Goal: Transaction & Acquisition: Book appointment/travel/reservation

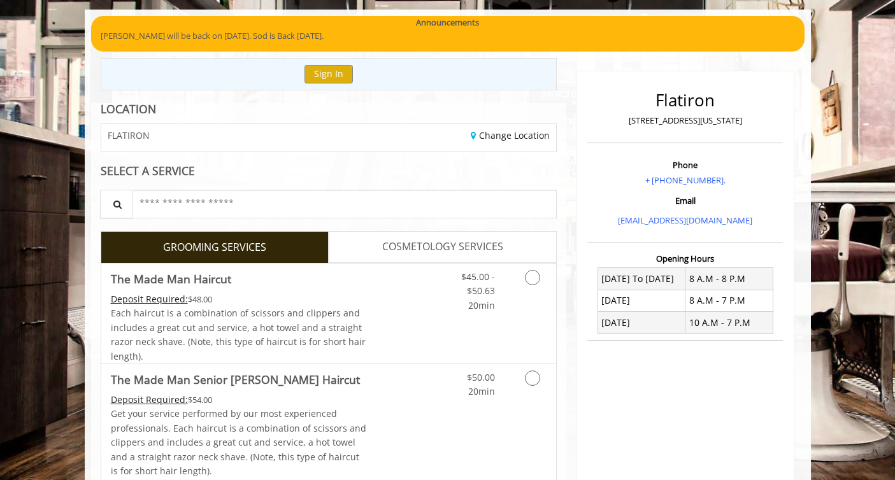
scroll to position [110, 0]
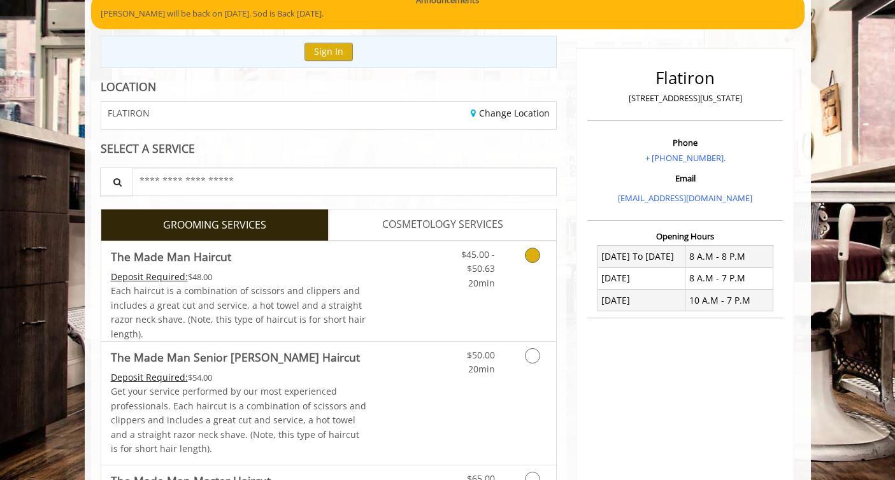
click at [387, 289] on link "Discounted Price" at bounding box center [404, 291] width 76 height 100
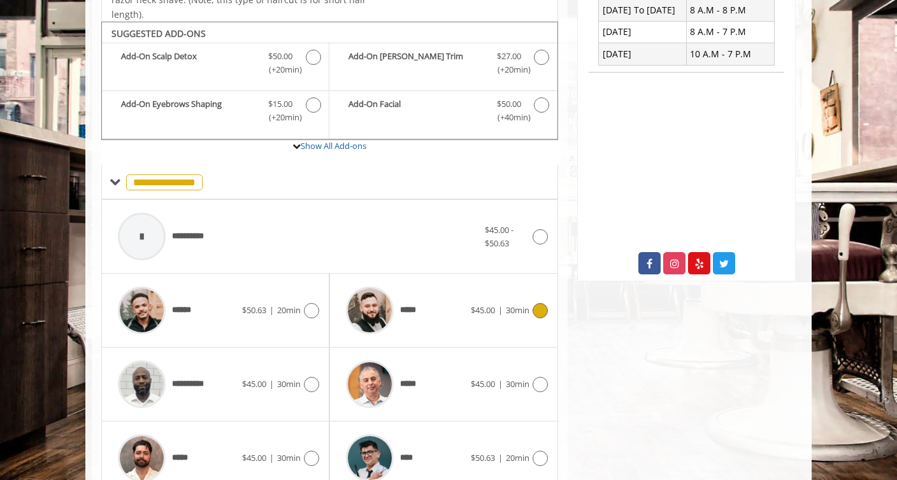
scroll to position [378, 0]
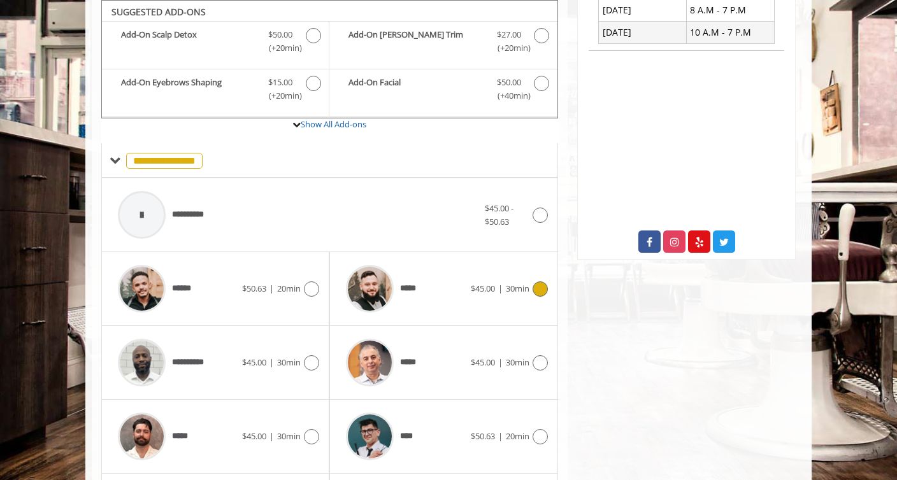
click at [481, 282] on span "$45.00 | 30min" at bounding box center [500, 288] width 59 height 13
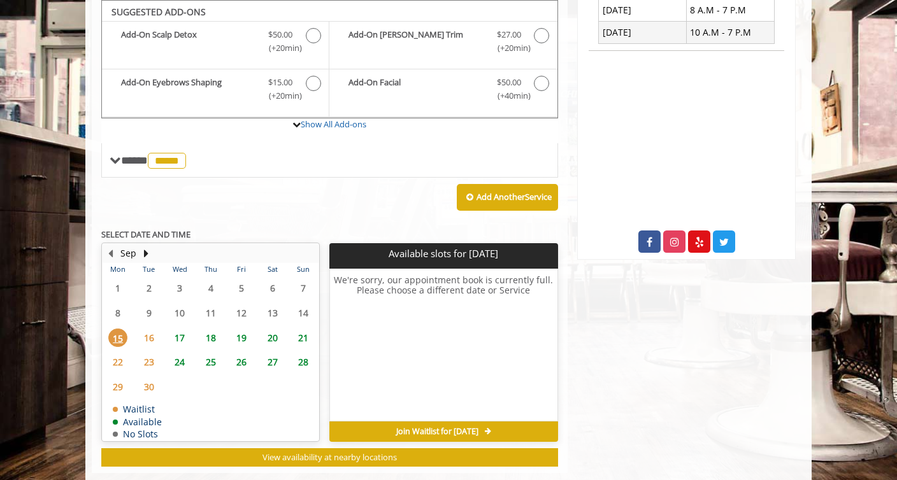
click at [153, 333] on span "16" at bounding box center [148, 338] width 19 height 18
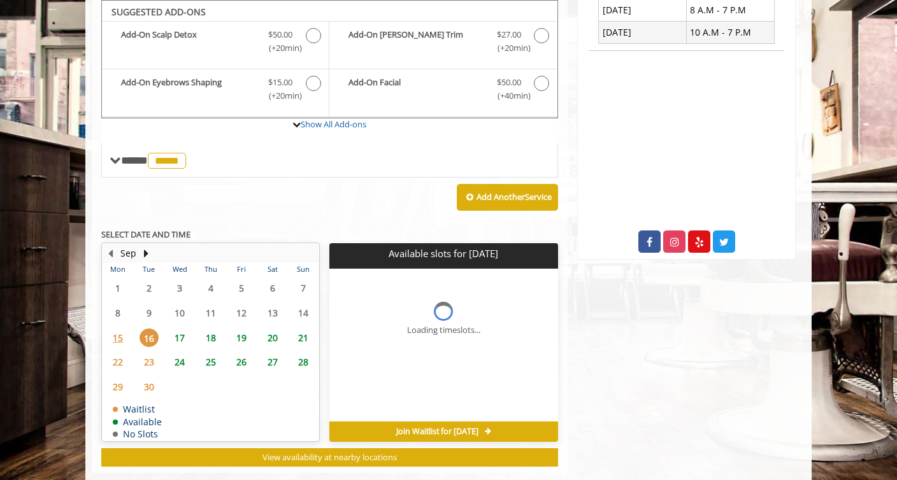
scroll to position [402, 0]
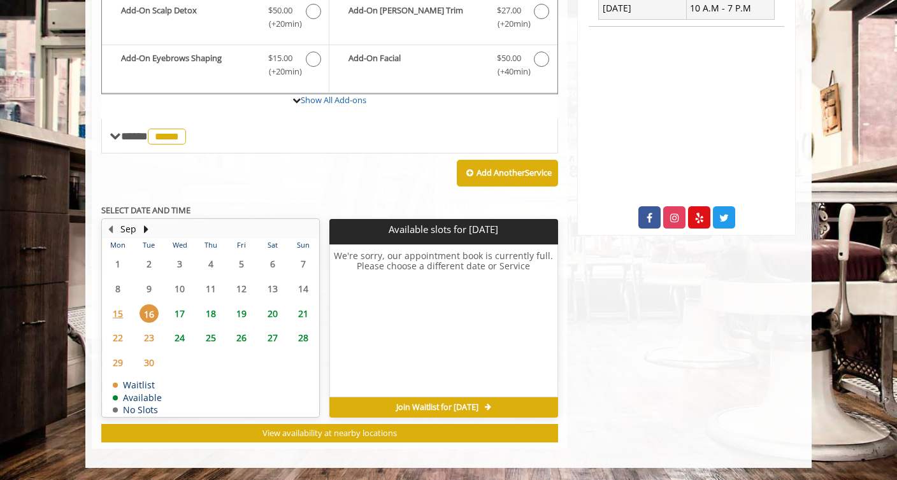
click at [184, 313] on span "17" at bounding box center [179, 313] width 19 height 18
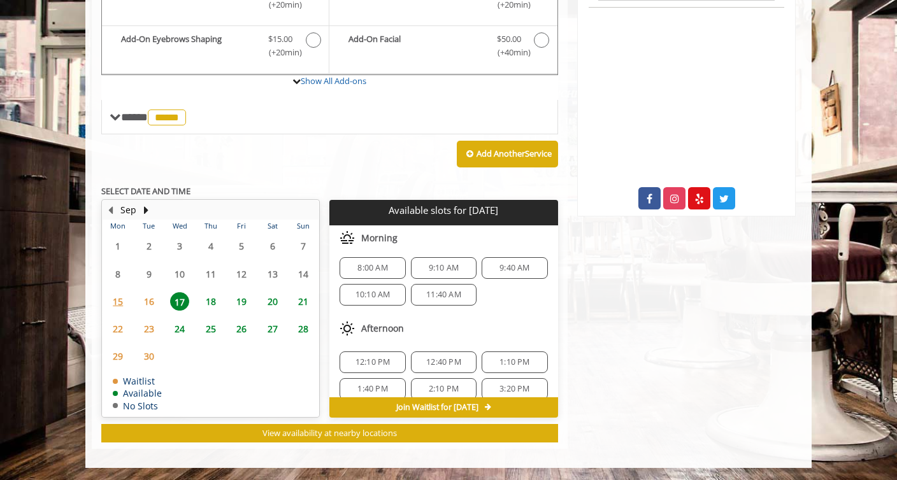
scroll to position [5, 0]
click at [510, 365] on span "1:10 PM" at bounding box center [514, 361] width 30 height 10
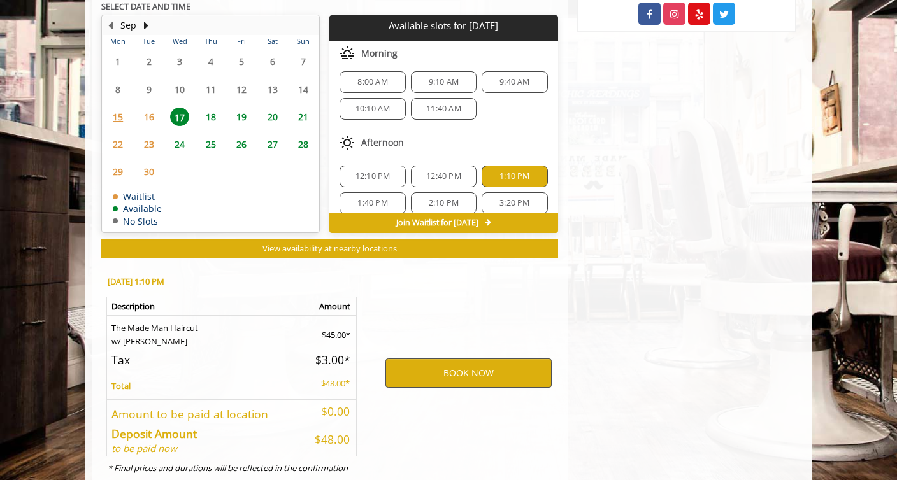
scroll to position [651, 0]
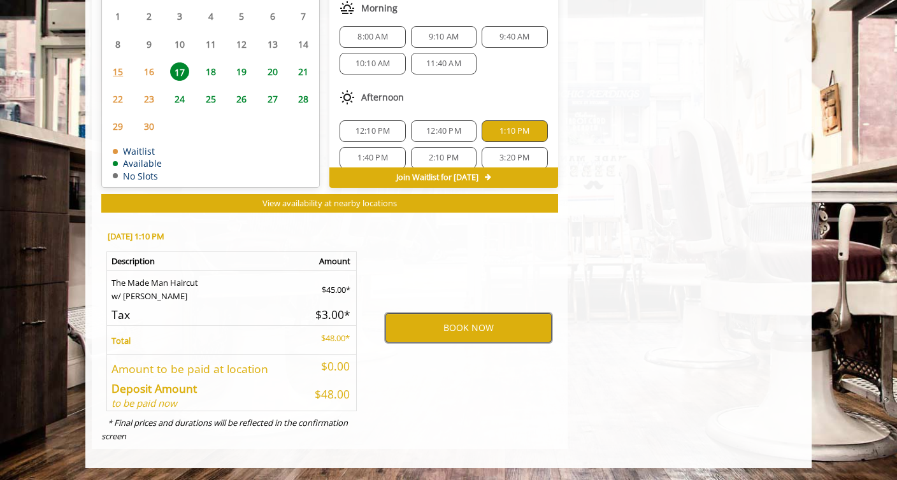
click at [498, 339] on button "BOOK NOW" at bounding box center [468, 327] width 166 height 29
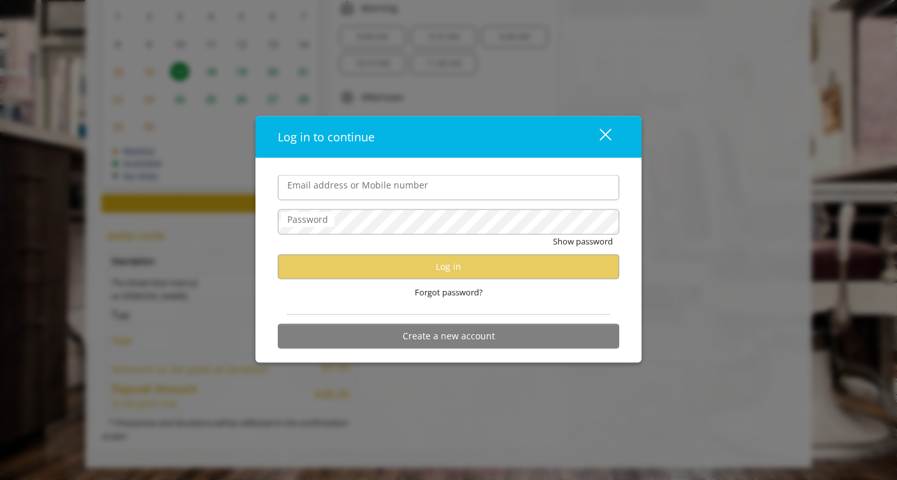
click at [0, 480] on com-1password-button at bounding box center [0, 481] width 0 height 0
type input "**********"
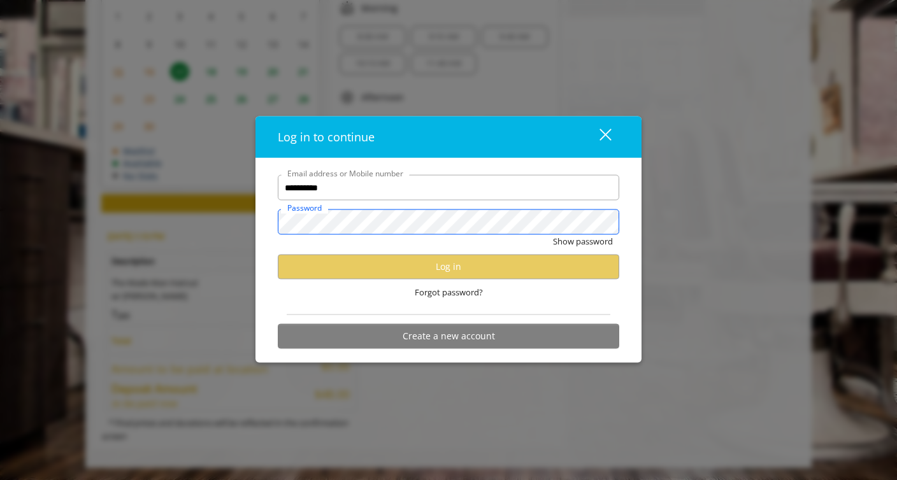
scroll to position [0, 0]
click at [493, 298] on div "Forgot password?" at bounding box center [448, 293] width 341 height 26
click at [476, 341] on button "Create a new account" at bounding box center [448, 335] width 341 height 25
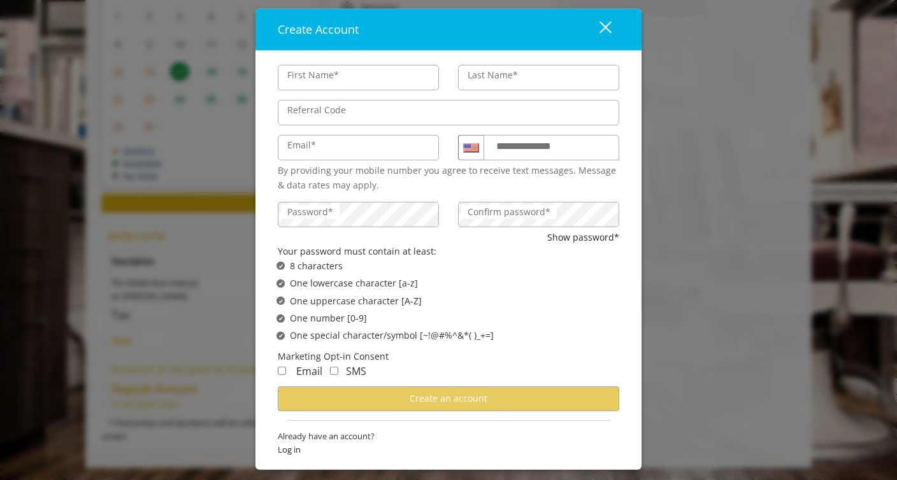
type input "*********"
type input "**********"
click at [536, 150] on label "**********" at bounding box center [536, 146] width 92 height 17
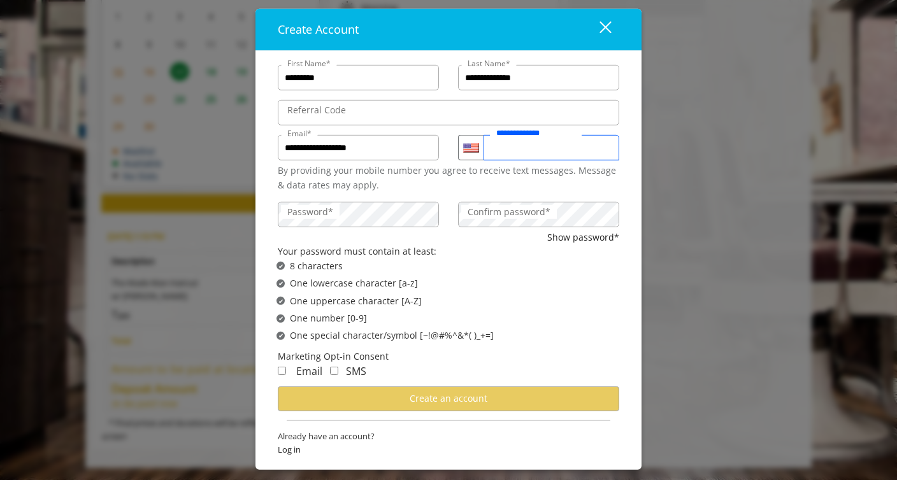
click at [536, 150] on input "**********" at bounding box center [551, 147] width 136 height 25
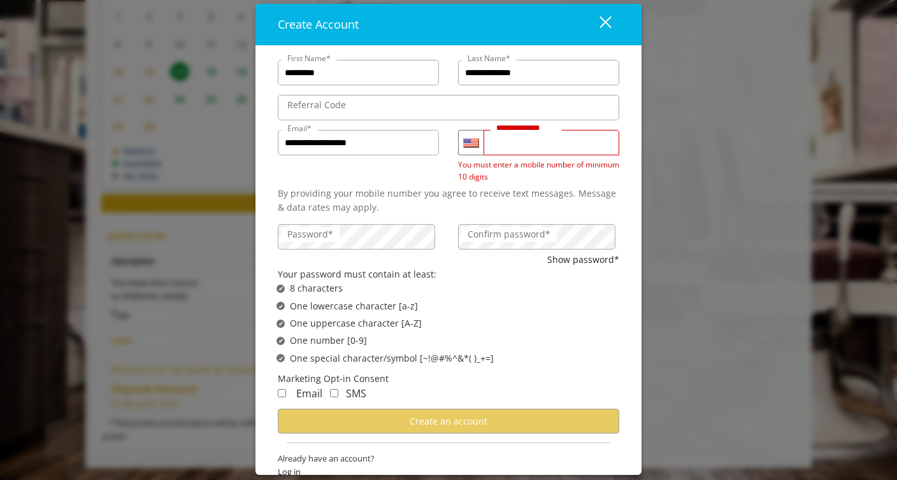
click at [533, 150] on input "*****" at bounding box center [551, 142] width 136 height 25
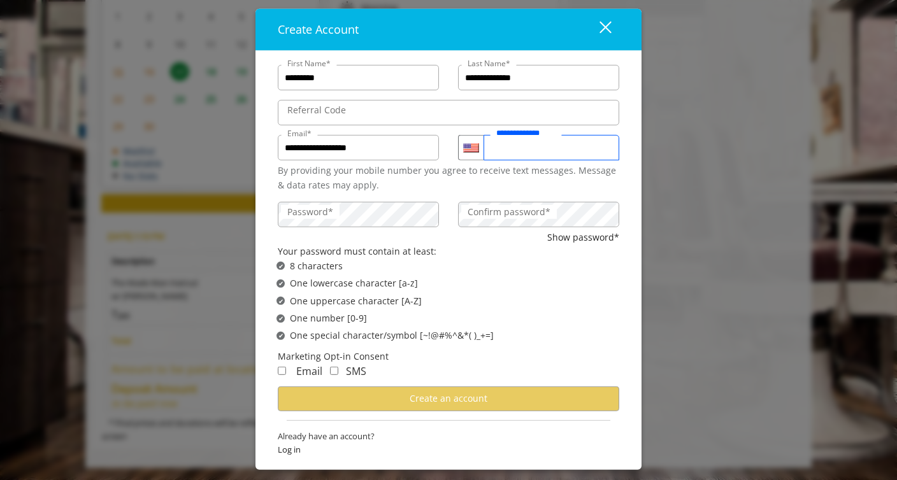
type input "**********"
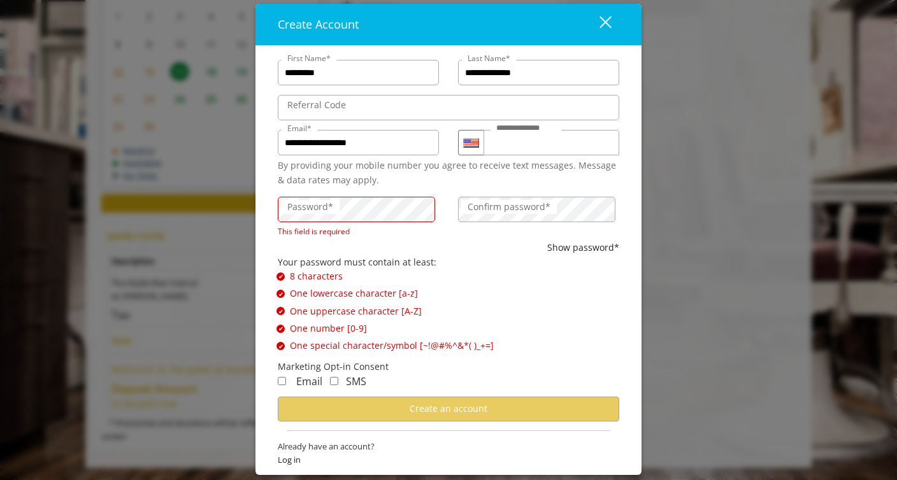
click at [333, 213] on label "Password*" at bounding box center [310, 207] width 59 height 14
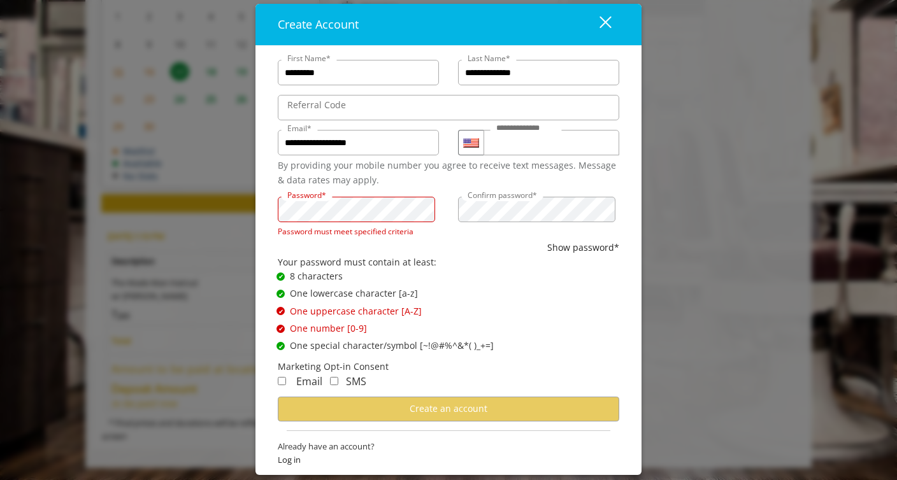
click at [375, 245] on div "Show password*" at bounding box center [448, 248] width 341 height 14
click at [540, 262] on div "Your password must contain at least:" at bounding box center [448, 262] width 341 height 14
click at [532, 196] on label "Confirm password*" at bounding box center [502, 195] width 82 height 12
click at [543, 314] on div "✔ Password not satisfies One uppercase character [A-Z]" at bounding box center [452, 311] width 352 height 14
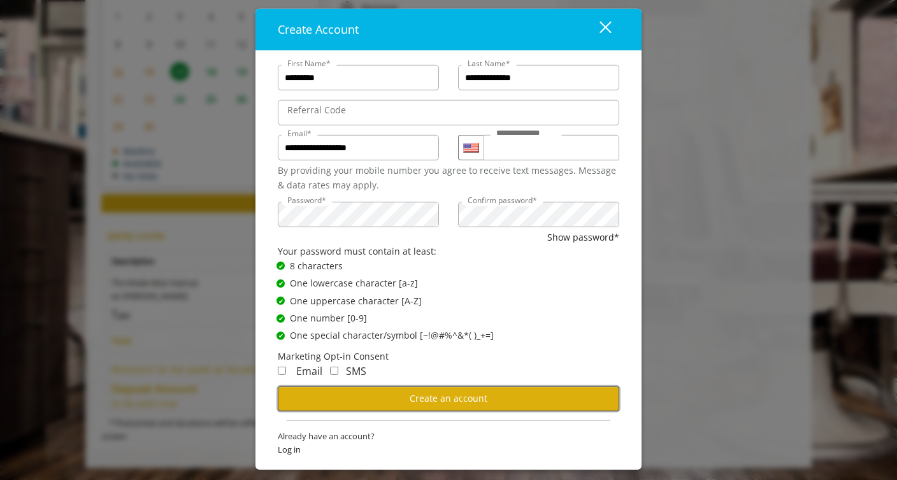
click at [376, 405] on button "Create an account" at bounding box center [448, 398] width 341 height 25
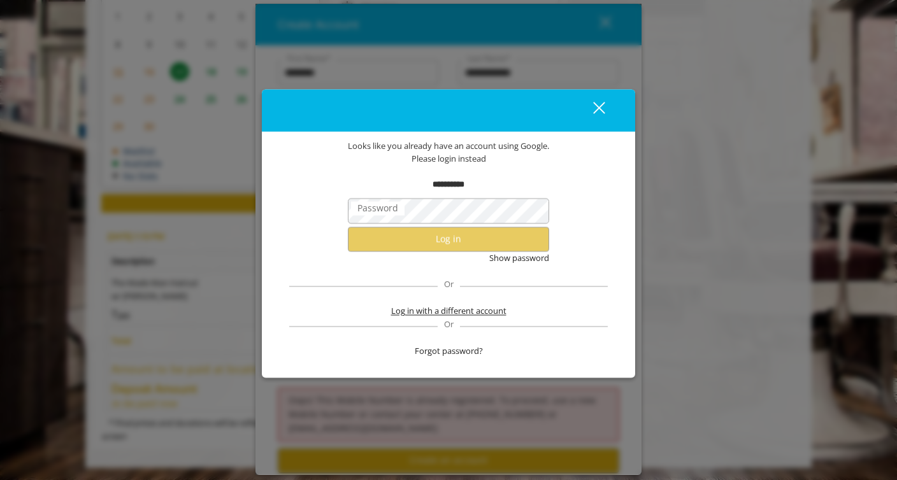
click at [441, 315] on span "Log in with a different account" at bounding box center [448, 310] width 115 height 13
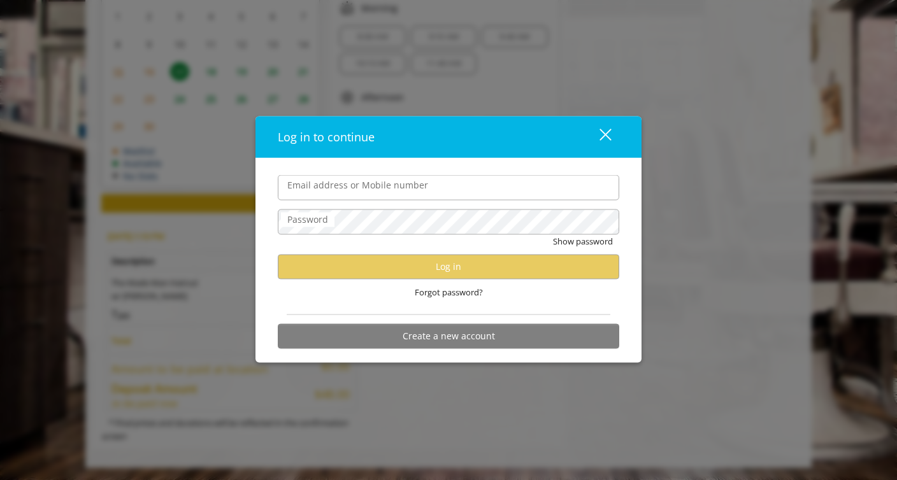
click at [607, 139] on div "close" at bounding box center [597, 136] width 25 height 19
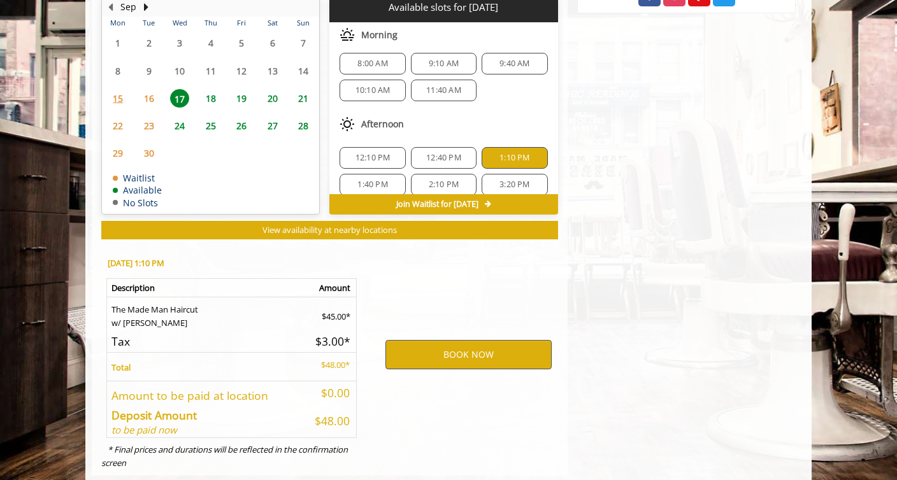
scroll to position [651, 0]
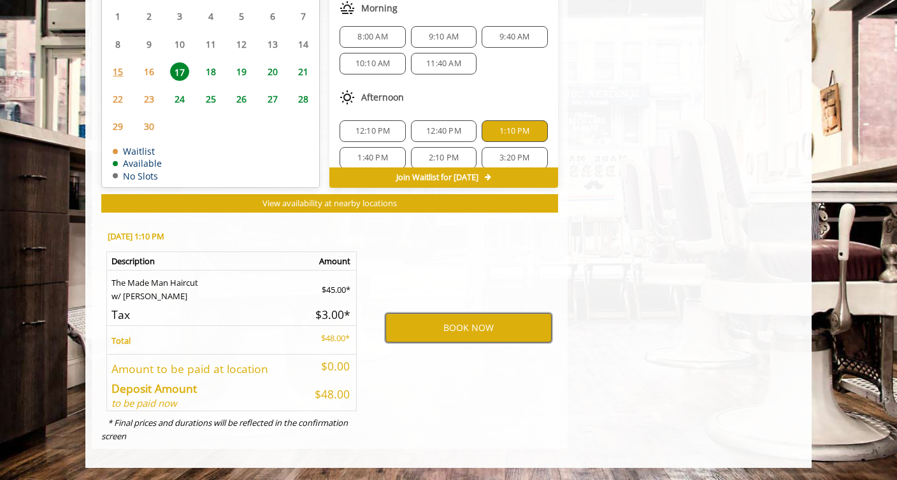
click at [451, 332] on button "BOOK NOW" at bounding box center [468, 327] width 166 height 29
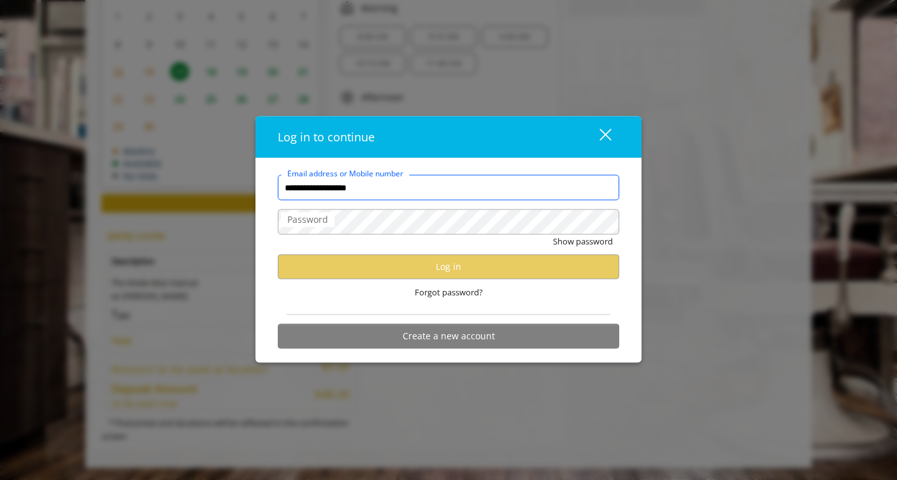
type input "**********"
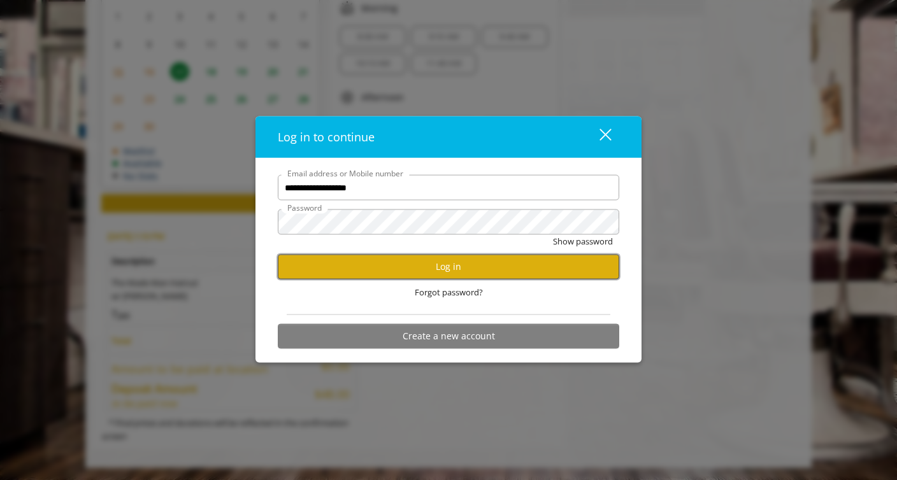
click at [527, 271] on button "Log in" at bounding box center [448, 266] width 341 height 25
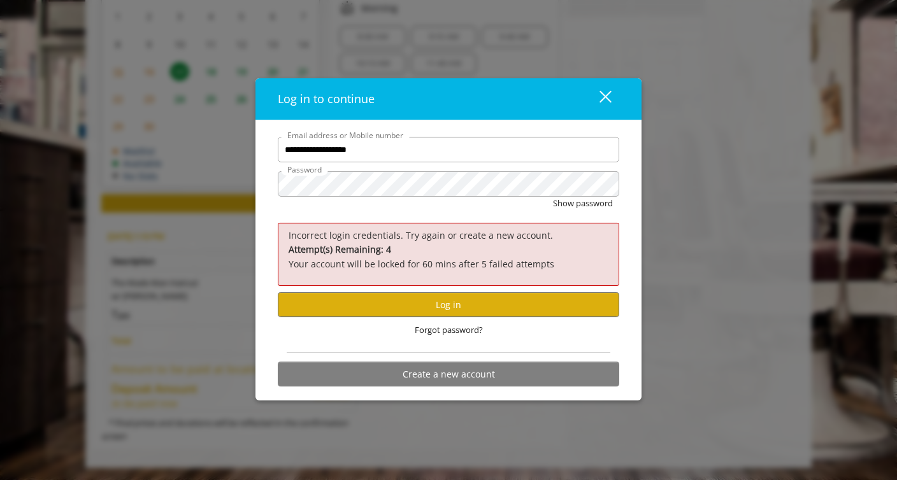
click at [604, 83] on div "Log in to continue close" at bounding box center [448, 99] width 386 height 42
click at [601, 107] on button "close" at bounding box center [597, 99] width 43 height 26
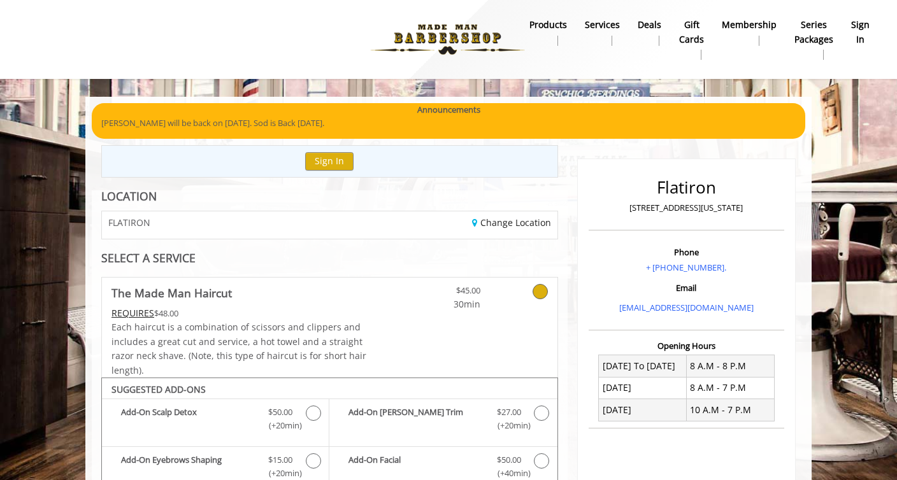
click at [862, 31] on b "sign in" at bounding box center [860, 32] width 18 height 29
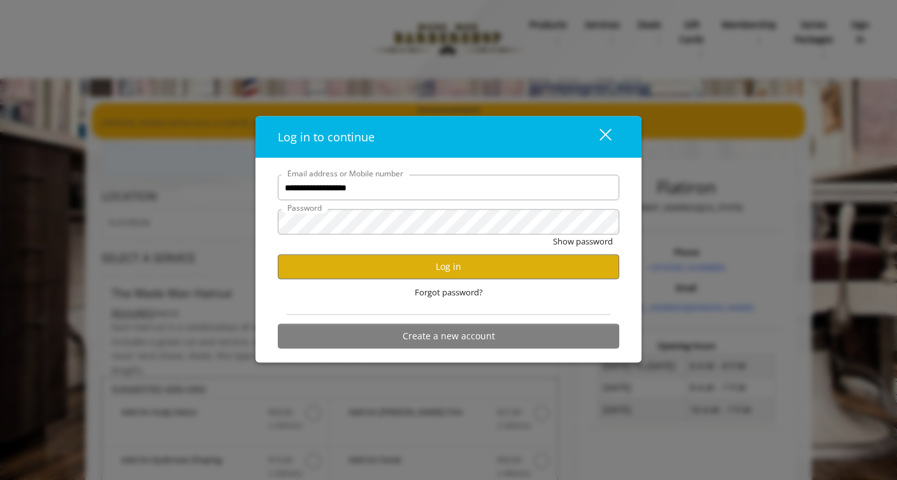
click at [585, 131] on div "close" at bounding box center [597, 136] width 25 height 19
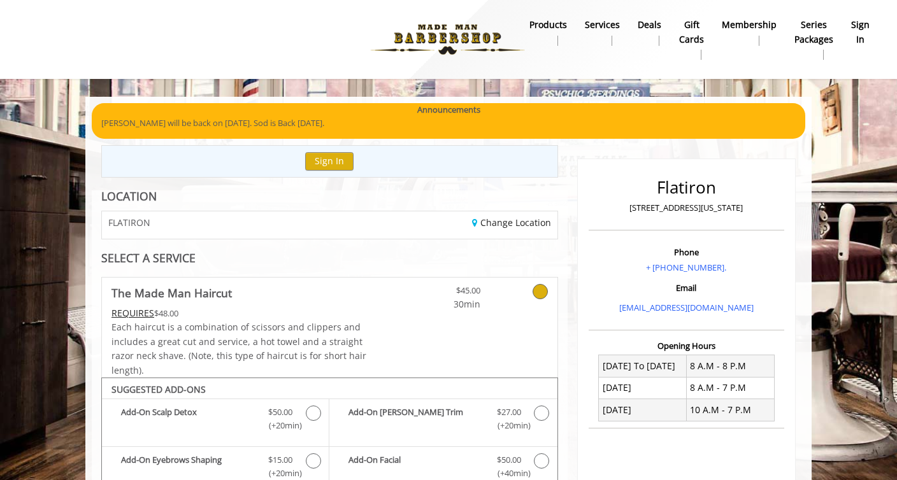
click at [461, 32] on img at bounding box center [447, 39] width 175 height 70
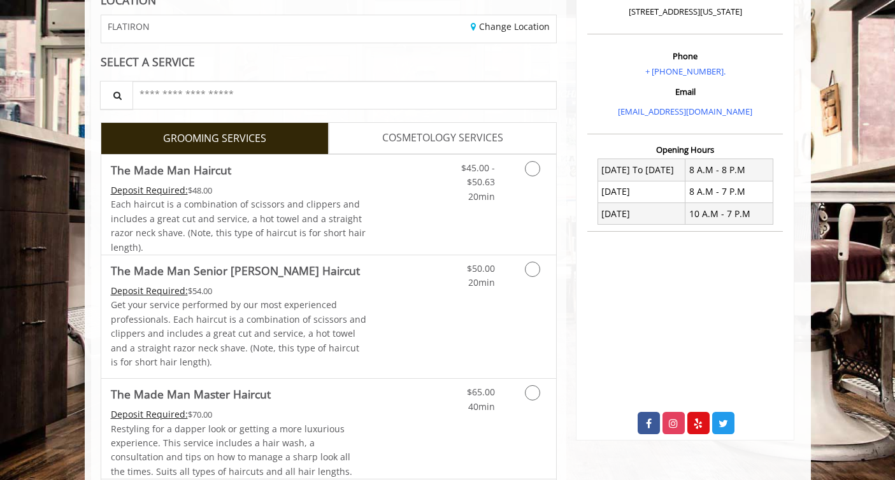
scroll to position [195, 0]
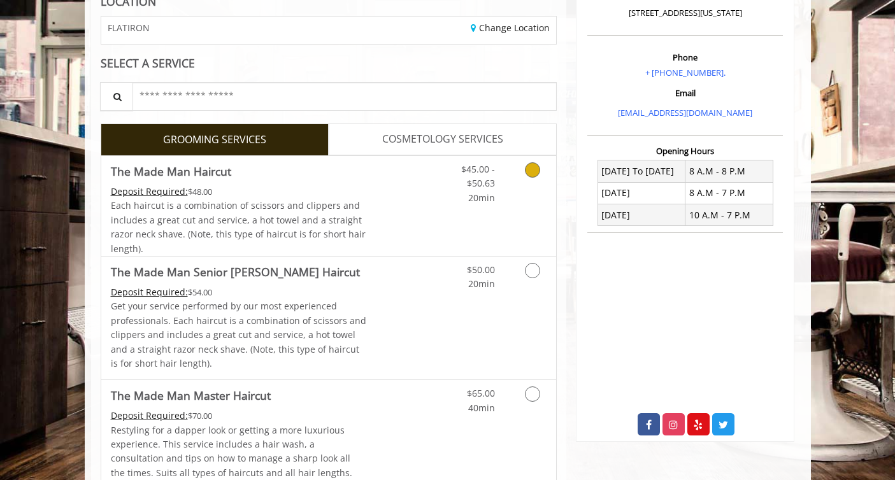
click at [269, 215] on span "Each haircut is a combination of scissors and clippers and includes a great cut…" at bounding box center [238, 226] width 255 height 55
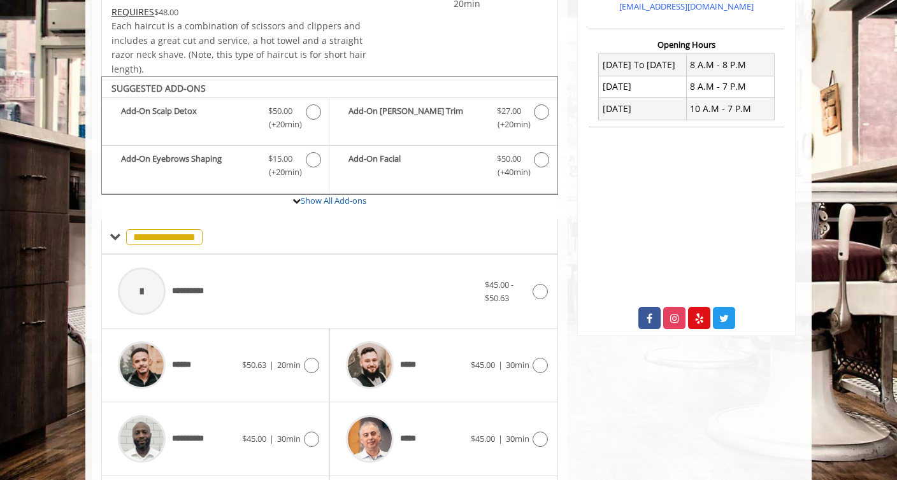
scroll to position [378, 0]
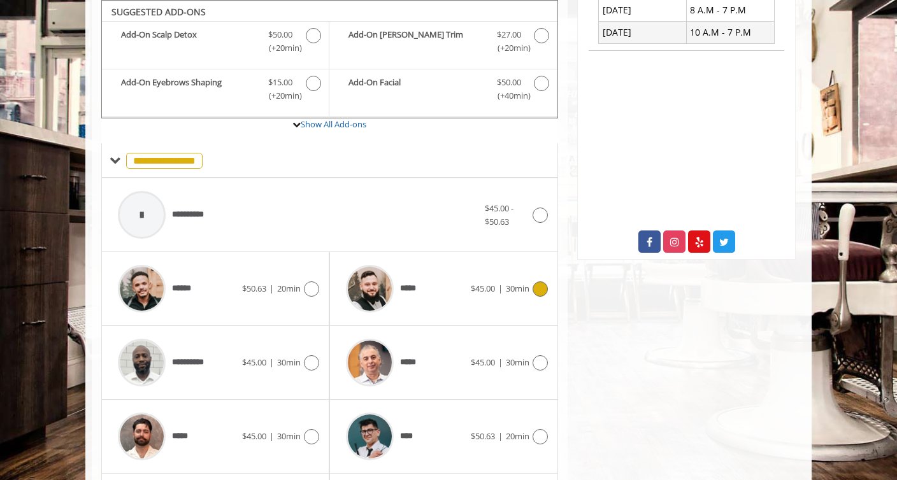
click at [434, 289] on div "*****" at bounding box center [404, 289] width 131 height 60
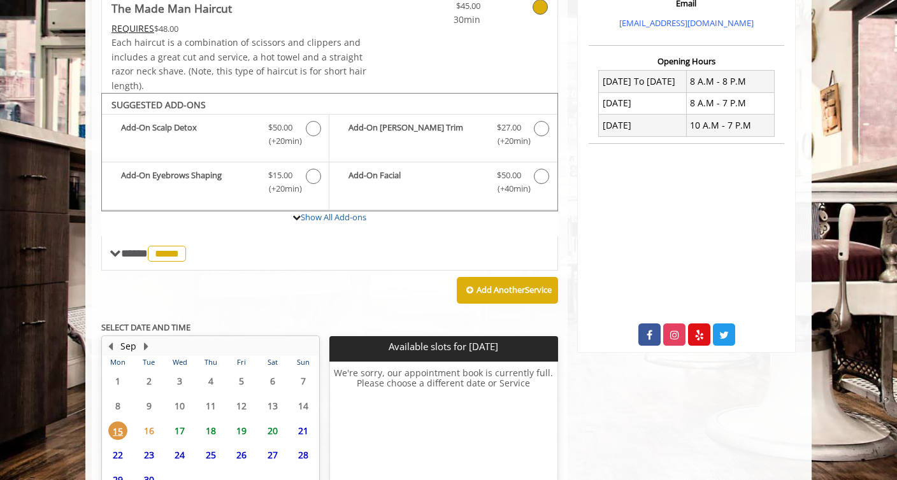
scroll to position [402, 0]
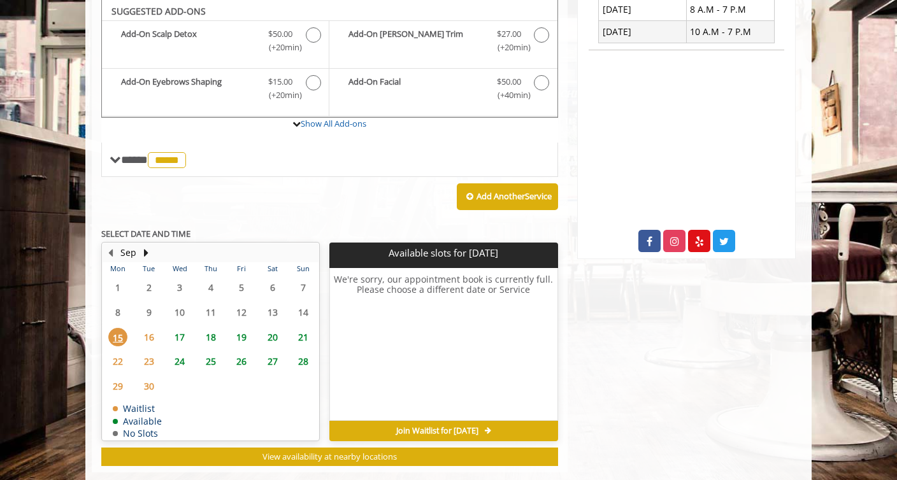
click at [176, 335] on span "17" at bounding box center [179, 337] width 19 height 18
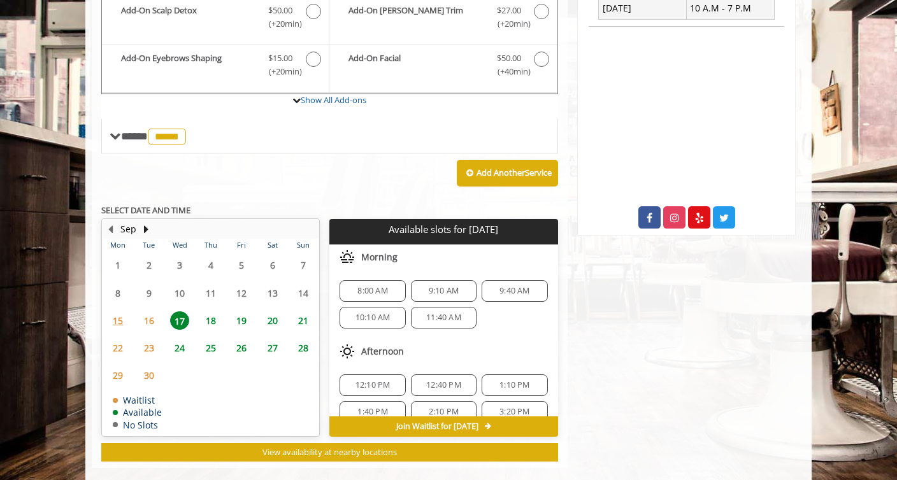
scroll to position [421, 0]
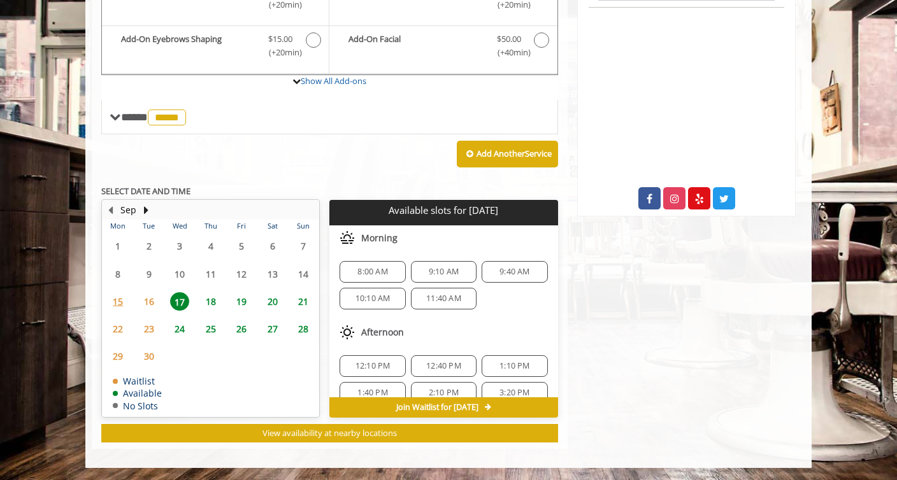
click at [493, 357] on div "1:10 PM" at bounding box center [514, 366] width 66 height 22
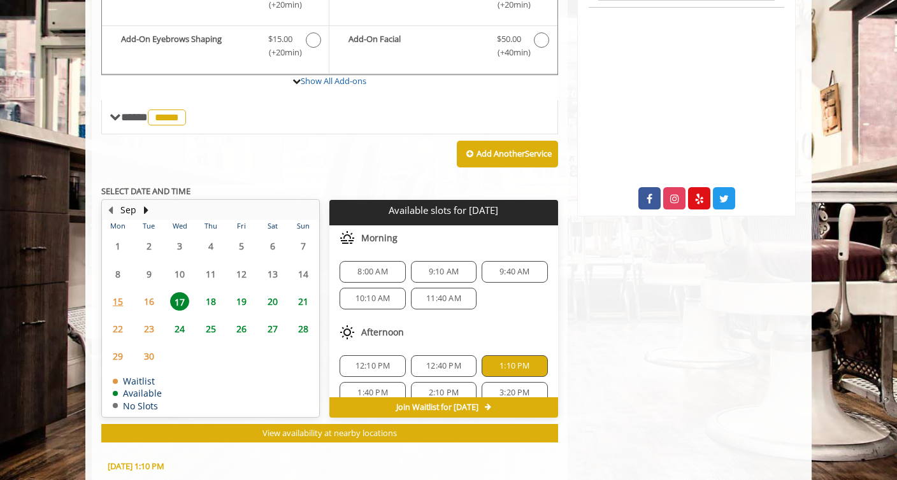
scroll to position [651, 0]
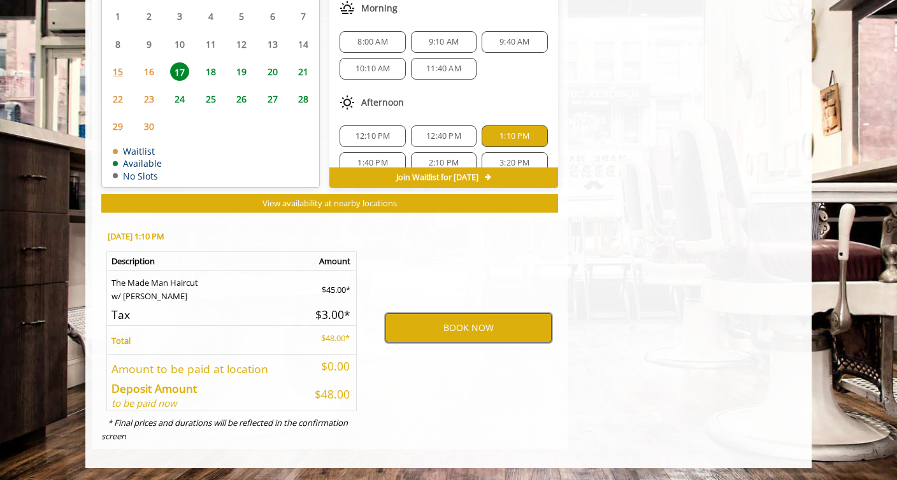
click at [499, 329] on button "BOOK NOW" at bounding box center [468, 327] width 166 height 29
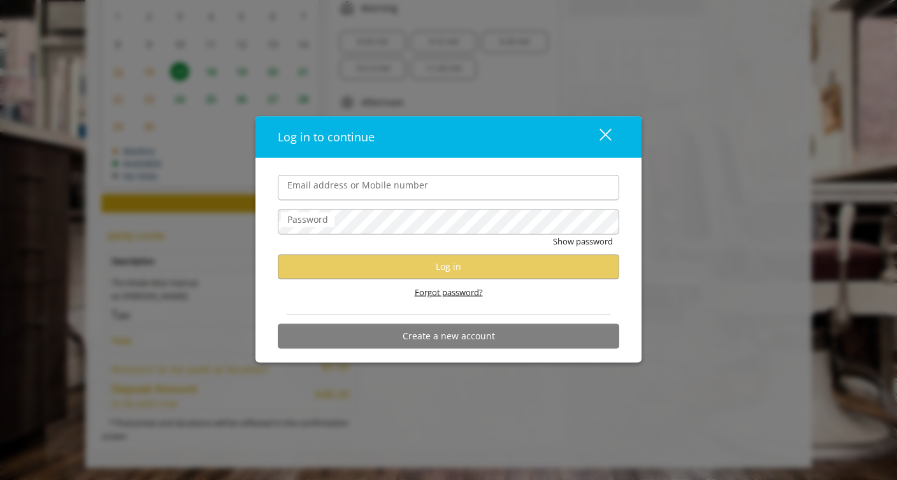
click at [444, 294] on span "Forgot password?" at bounding box center [449, 292] width 68 height 13
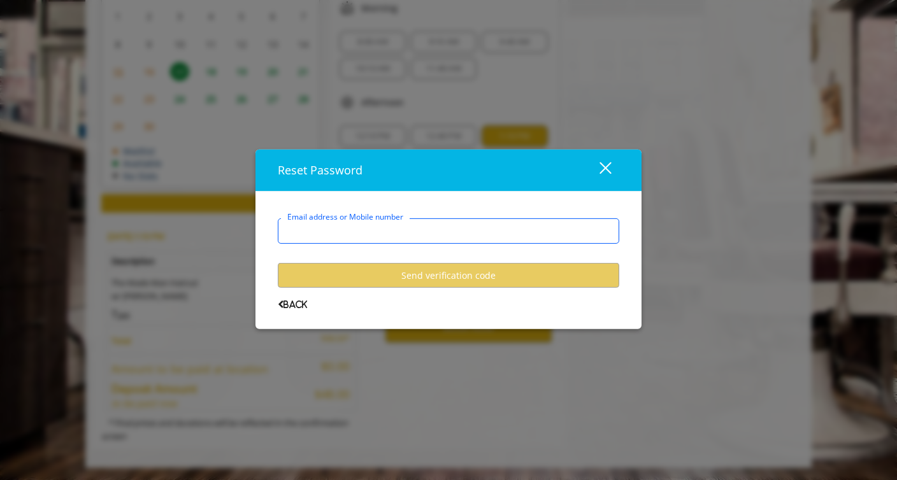
click at [430, 233] on input "Email address or Mobile number" at bounding box center [448, 230] width 341 height 25
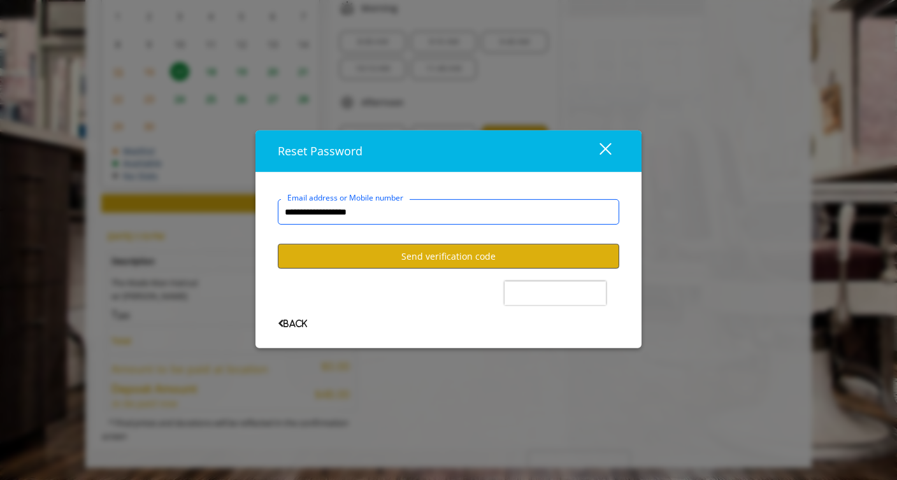
type input "**********"
click at [364, 262] on button "Send verification code" at bounding box center [448, 256] width 341 height 25
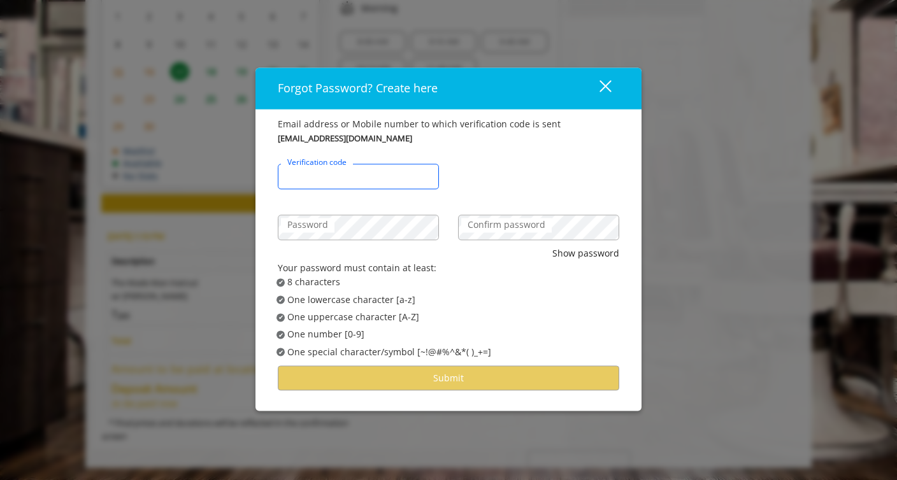
click at [390, 168] on input "Verification code" at bounding box center [358, 176] width 161 height 25
type input "******"
click at [290, 227] on label "Password" at bounding box center [307, 225] width 53 height 14
click at [285, 222] on label "Password" at bounding box center [307, 225] width 53 height 14
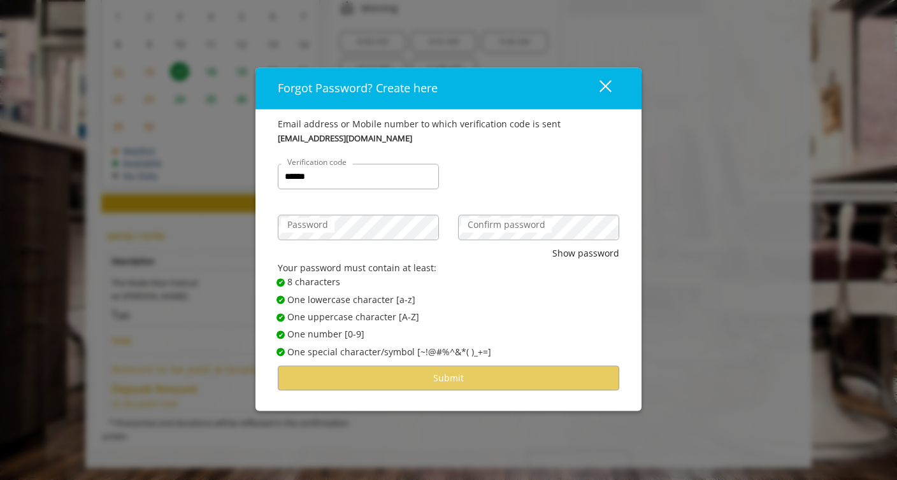
click at [478, 227] on label "Confirm password" at bounding box center [506, 225] width 90 height 14
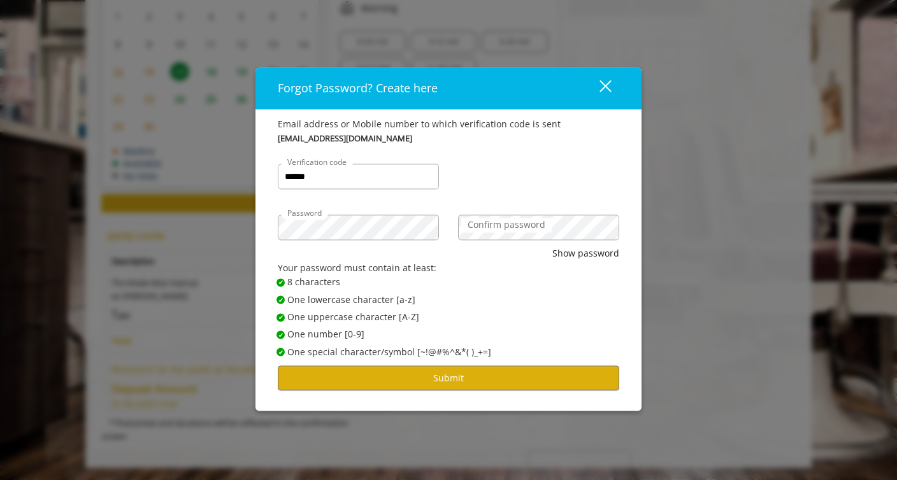
click at [507, 196] on div "Confirm password" at bounding box center [538, 221] width 180 height 51
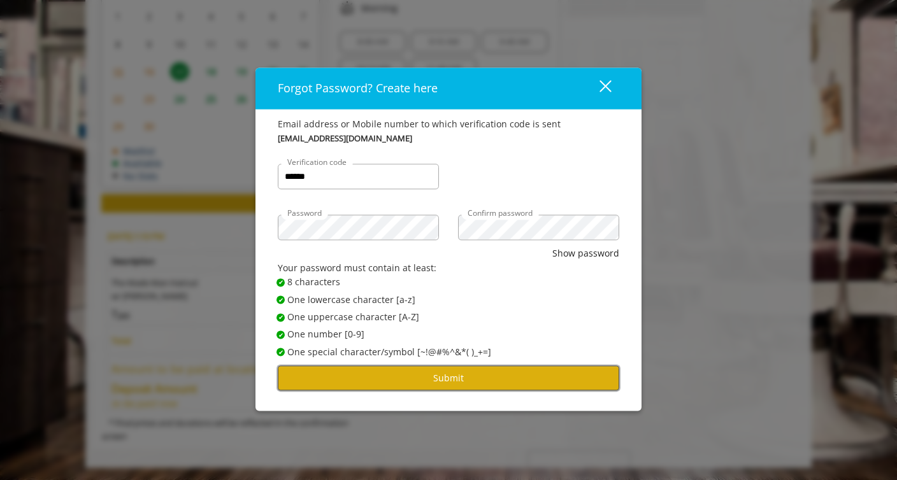
click at [434, 381] on button "Submit" at bounding box center [448, 378] width 341 height 25
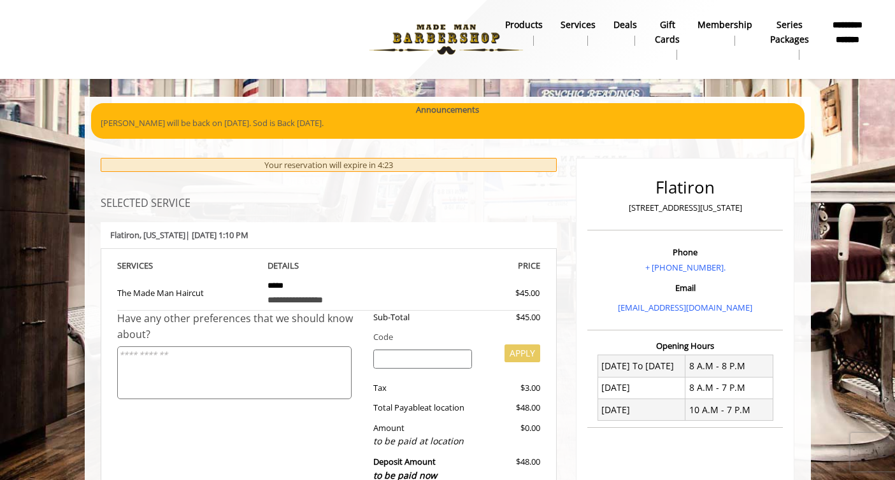
click at [277, 379] on textarea at bounding box center [234, 372] width 234 height 53
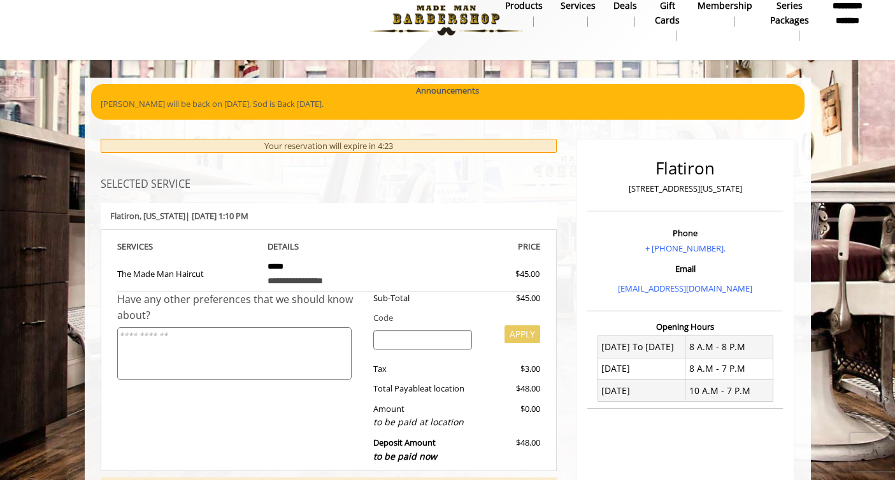
scroll to position [178, 0]
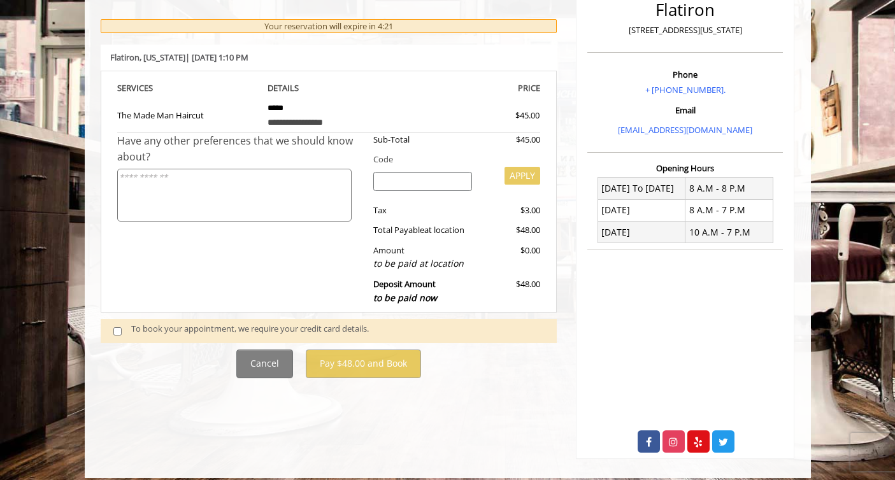
click at [232, 327] on div "To book your appointment, we require your credit card details." at bounding box center [337, 330] width 413 height 17
click at [127, 326] on span at bounding box center [123, 330] width 38 height 17
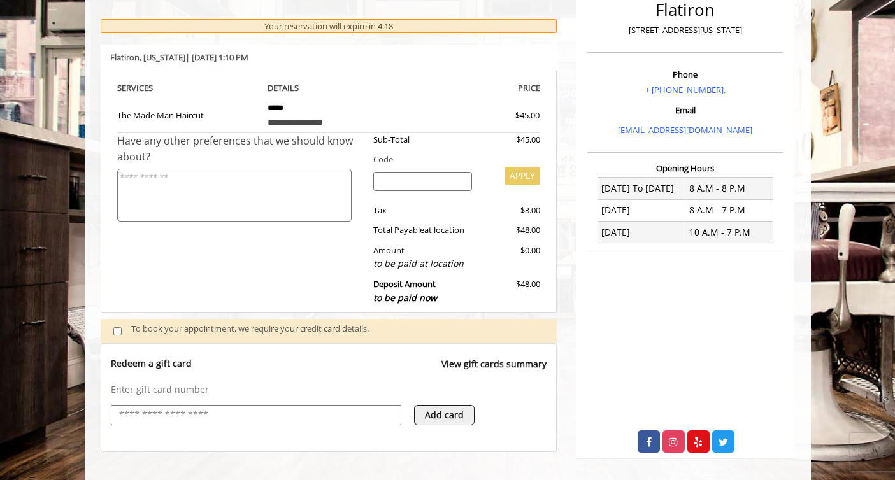
scroll to position [280, 0]
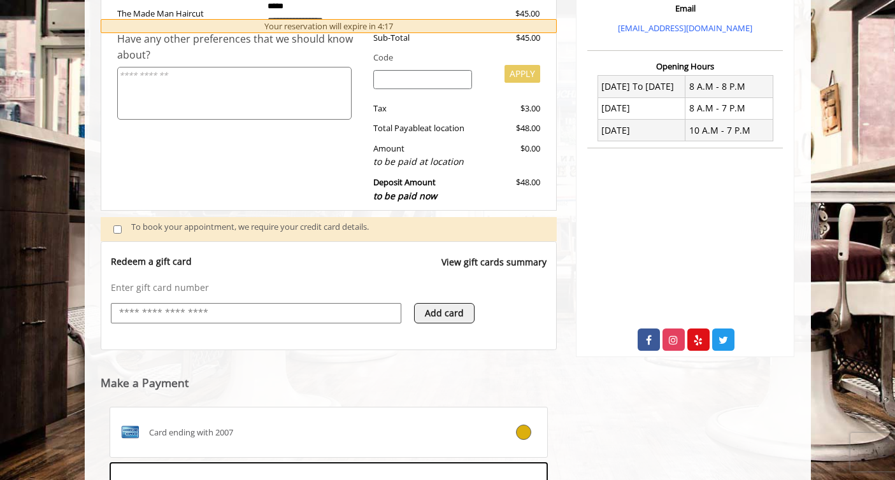
click at [167, 314] on input "text" at bounding box center [256, 313] width 276 height 15
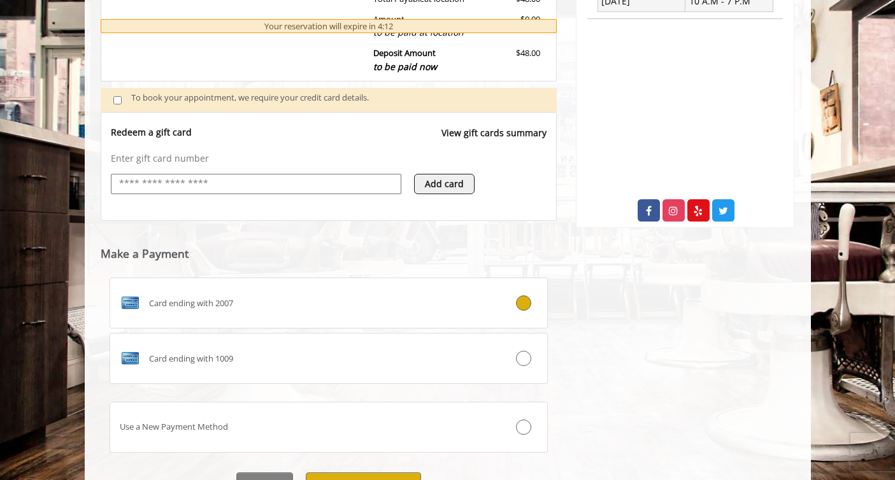
scroll to position [448, 0]
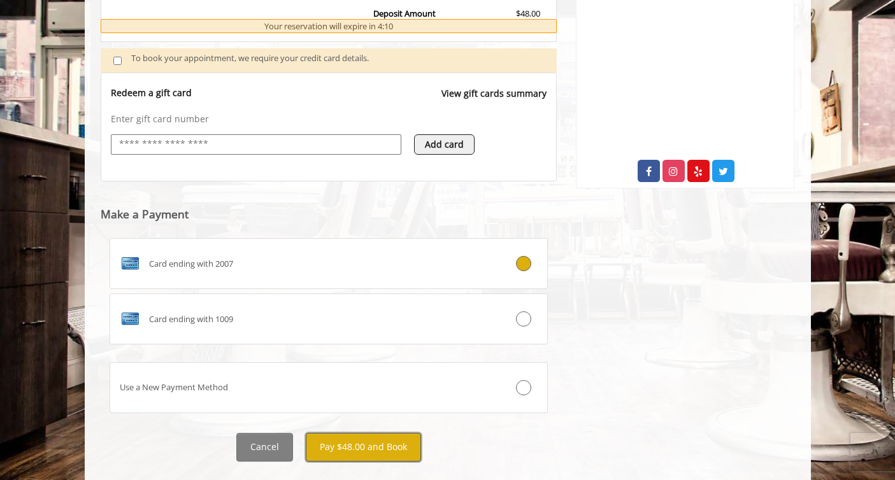
click at [412, 444] on button "Pay $48.00 and Book" at bounding box center [363, 447] width 115 height 29
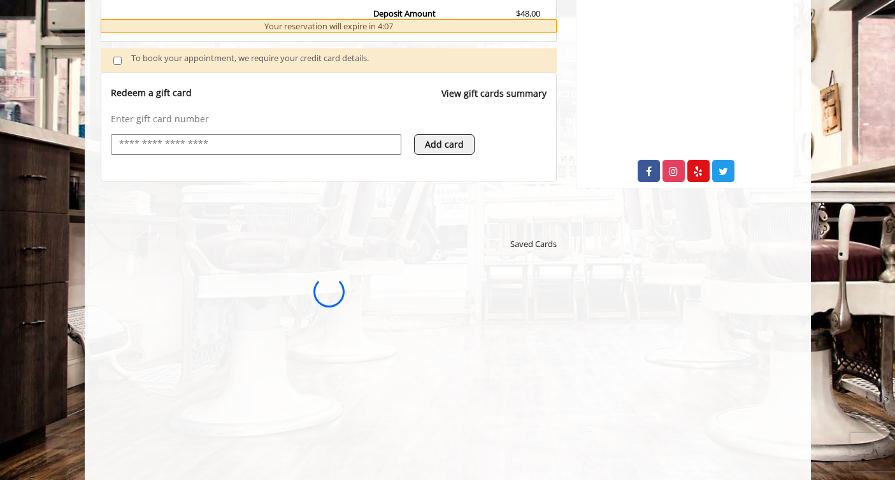
scroll to position [0, 0]
